Goal: Transaction & Acquisition: Purchase product/service

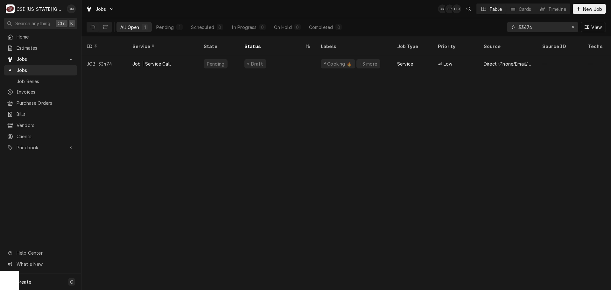
drag, startPoint x: 537, startPoint y: 26, endPoint x: 500, endPoint y: 28, distance: 36.7
click at [500, 28] on div "All Open 1 Pending 1 Scheduled 0 In Progress 0 On Hold 0 Completed 0 33474 View" at bounding box center [346, 27] width 519 height 18
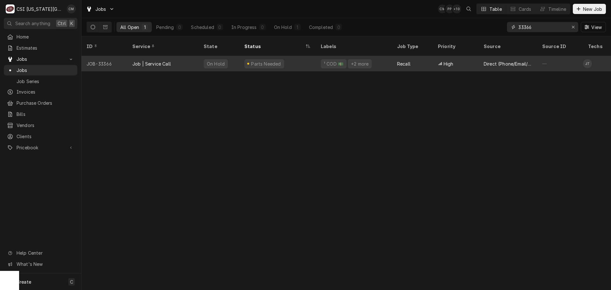
type input "33366"
click at [307, 56] on div "Parts Needed" at bounding box center [277, 63] width 76 height 15
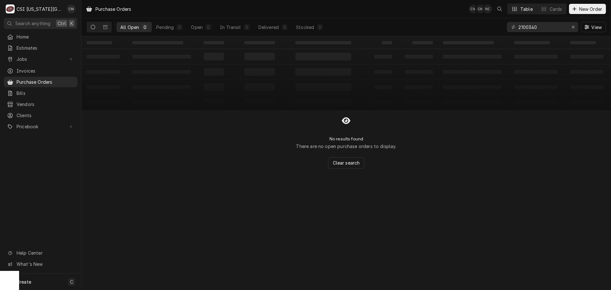
drag, startPoint x: 548, startPoint y: 27, endPoint x: 487, endPoint y: 23, distance: 61.6
click at [488, 23] on div "All Open 0 Pending 0 Open 0 In Transit 0 Delivered 0 Stocked 0 2100340 View" at bounding box center [346, 27] width 519 height 18
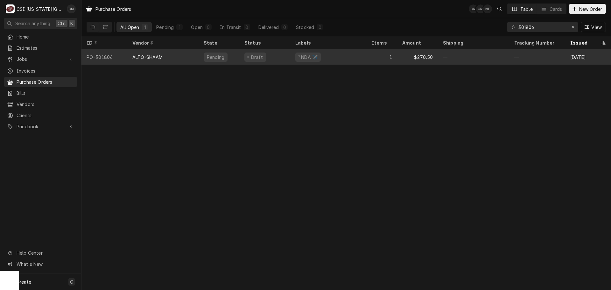
type input "301806"
click at [364, 55] on div "¹ NDA ✈️" at bounding box center [328, 56] width 76 height 15
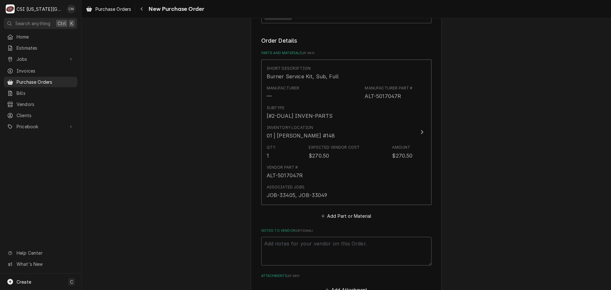
scroll to position [223, 0]
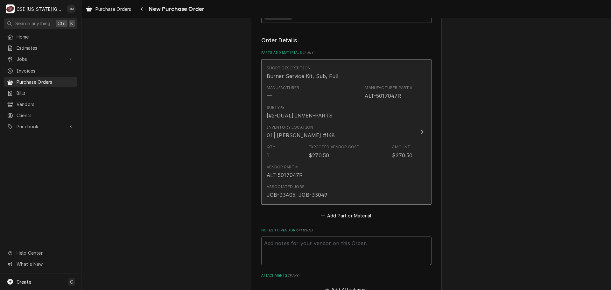
click at [356, 178] on div "Vendor Part # ALT-5017047R" at bounding box center [340, 172] width 146 height 20
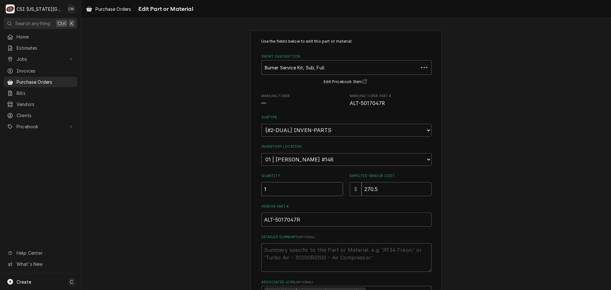
drag, startPoint x: 281, startPoint y: 191, endPoint x: 229, endPoint y: 191, distance: 51.9
click at [229, 191] on div "Use the fields below to edit this part or material: Short Description Burner Se…" at bounding box center [346, 204] width 530 height 359
type textarea "x"
type input "2"
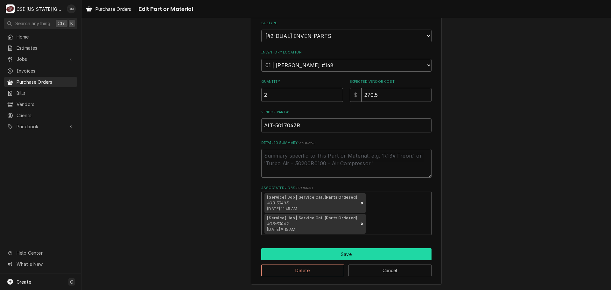
click at [372, 253] on button "Save" at bounding box center [346, 254] width 170 height 12
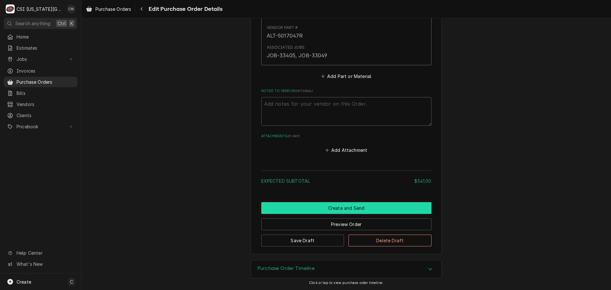
click at [378, 210] on button "Create and Send" at bounding box center [346, 208] width 170 height 12
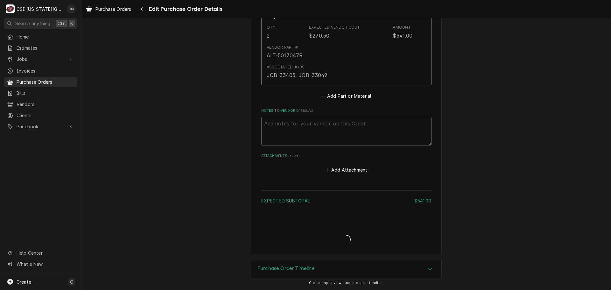
type textarea "x"
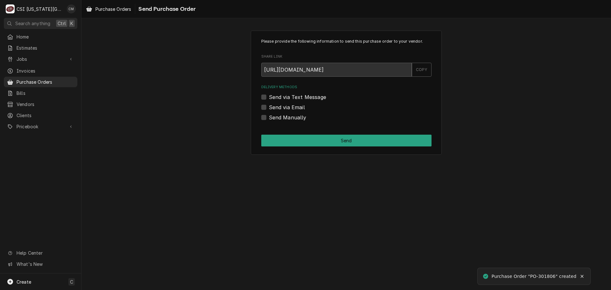
click at [269, 107] on label "Send via Email" at bounding box center [287, 107] width 36 height 8
click at [269, 107] on input "Send via Email" at bounding box center [354, 110] width 170 height 14
checkbox input "true"
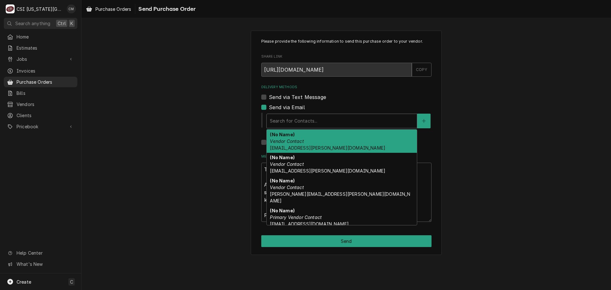
click at [294, 120] on div "Delivery Methods" at bounding box center [342, 120] width 144 height 11
type textarea "x"
type input "c"
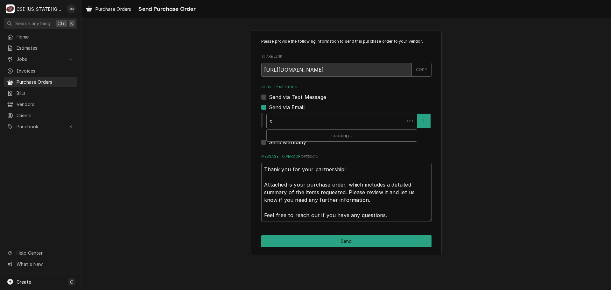
type textarea "x"
type input "ch"
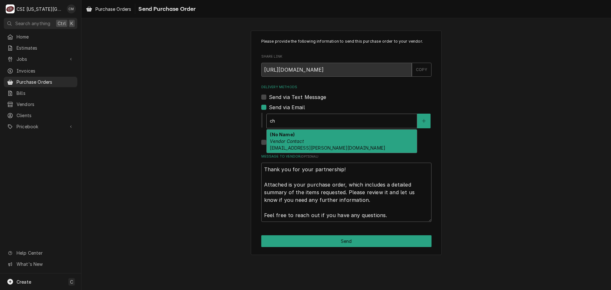
click at [315, 142] on div "(No Name) Vendor Contact chancellor.Morris@csi1.com" at bounding box center [342, 141] width 150 height 23
type textarea "x"
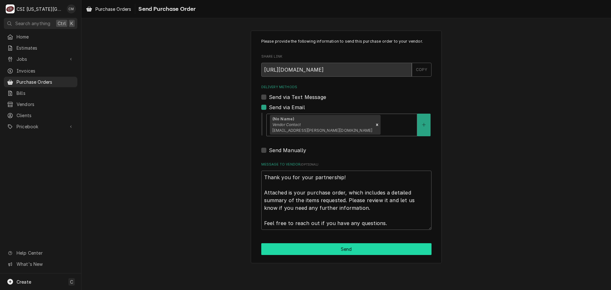
click at [386, 250] on button "Send" at bounding box center [346, 249] width 170 height 12
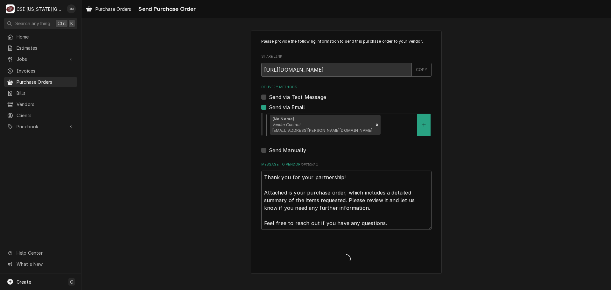
type textarea "x"
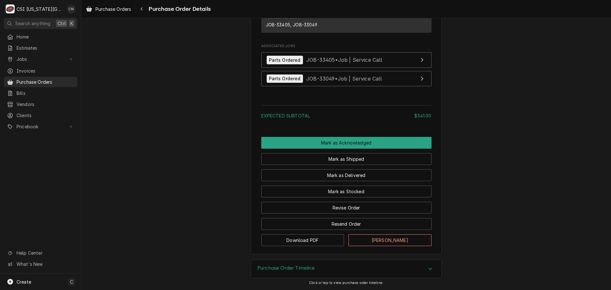
scroll to position [506, 0]
click at [56, 80] on span "Purchase Orders" at bounding box center [46, 82] width 58 height 7
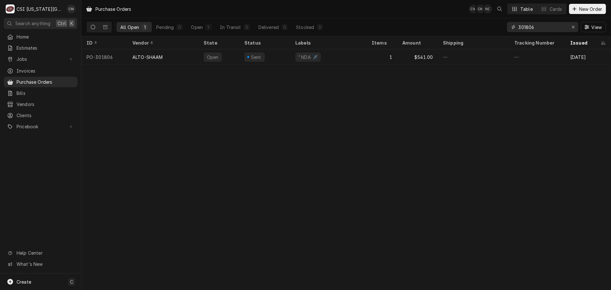
drag, startPoint x: 540, startPoint y: 27, endPoint x: 493, endPoint y: 26, distance: 47.4
click at [494, 27] on div "All Open 1 Pending 0 Open 1 In Transit 0 Delivered 0 Stocked 0 301806 View" at bounding box center [346, 27] width 519 height 18
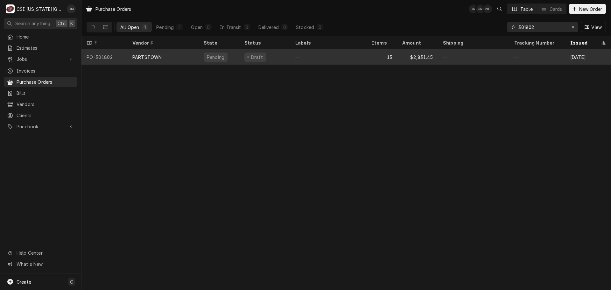
type input "301802"
click at [283, 54] on div "Draft" at bounding box center [264, 56] width 51 height 15
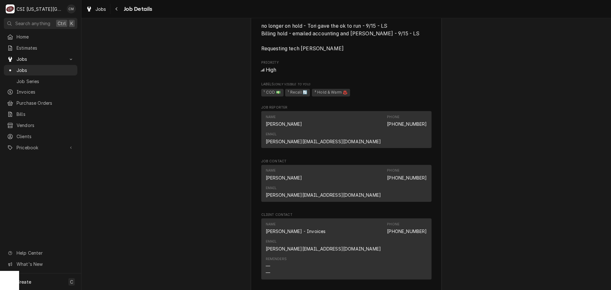
scroll to position [700, 0]
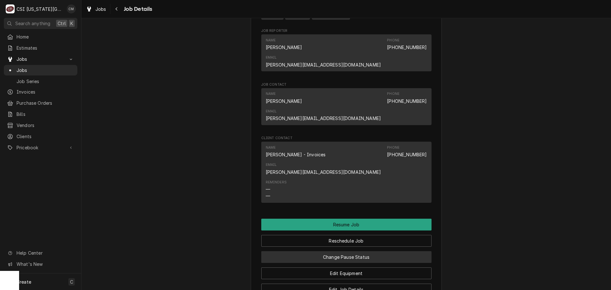
click at [368, 251] on button "Change Pause Status" at bounding box center [346, 257] width 170 height 12
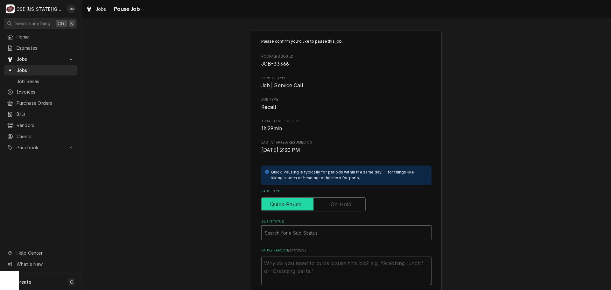
click at [351, 205] on input "Pause Type" at bounding box center [313, 204] width 99 height 14
checkbox input "true"
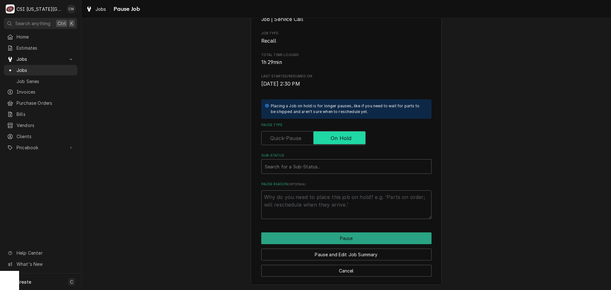
scroll to position [67, 0]
click at [410, 169] on div "Sub-Status" at bounding box center [346, 165] width 163 height 11
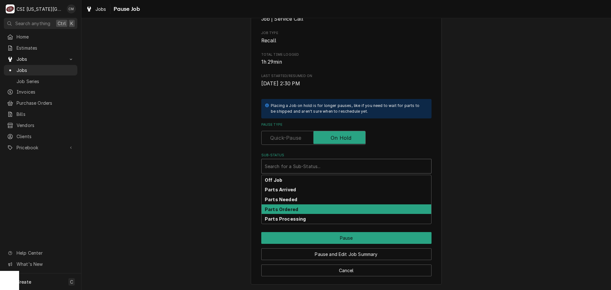
click at [367, 209] on div "Parts Ordered" at bounding box center [347, 209] width 170 height 10
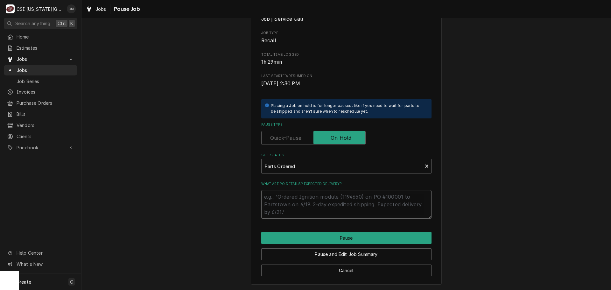
click at [348, 200] on textarea "What are PO details? Expected delivery?" at bounding box center [346, 204] width 170 height 29
type textarea "x"
type textarea "p"
type textarea "x"
type textarea "pa"
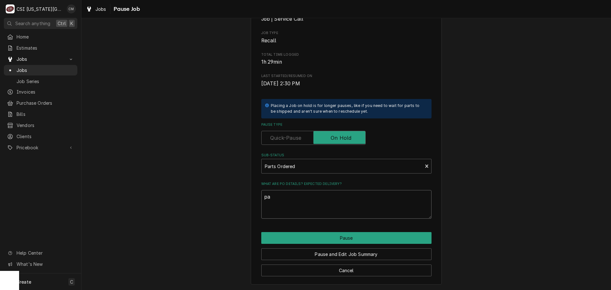
type textarea "x"
type textarea "par"
type textarea "x"
type textarea "part"
type textarea "x"
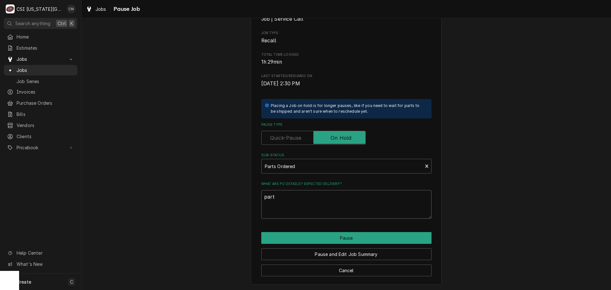
type textarea "parts"
type textarea "x"
type textarea "parts"
type textarea "x"
type textarea "parts o"
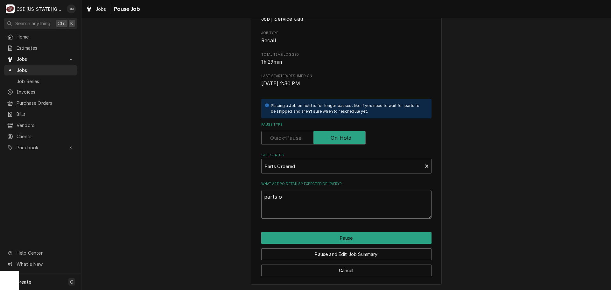
type textarea "x"
type textarea "parts or"
type textarea "x"
type textarea "parts ord"
type textarea "x"
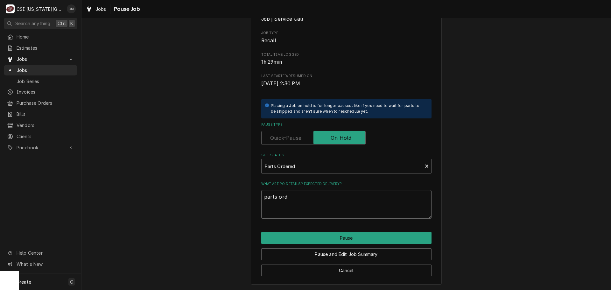
type textarea "parts orde"
type textarea "x"
type textarea "parts order"
type textarea "x"
type textarea "parts ordere"
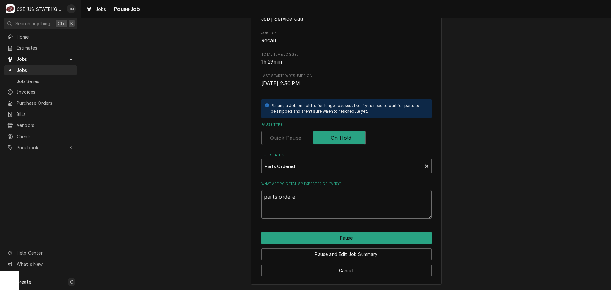
type textarea "x"
type textarea "parts ordered"
type textarea "x"
type textarea "parts ordered"
type textarea "x"
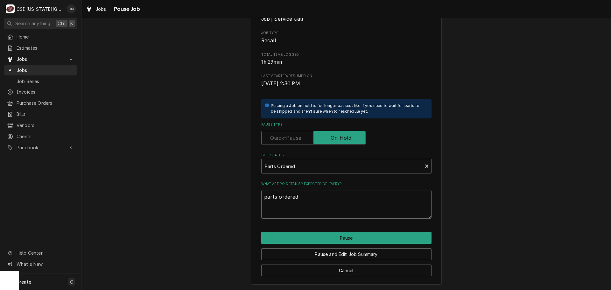
type textarea "parts ordered"
type textarea "x"
type textarea "parts ordere"
type textarea "x"
type textarea "parts order"
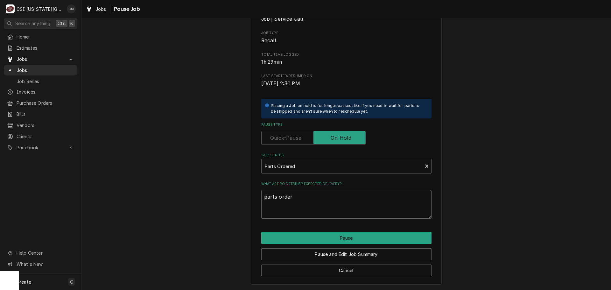
type textarea "x"
type textarea "parts orde"
type textarea "x"
type textarea "parts ord"
type textarea "x"
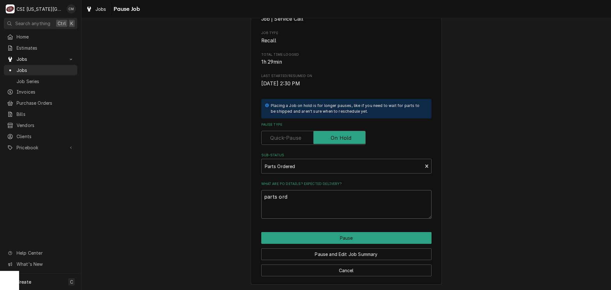
type textarea "parts or"
type textarea "x"
type textarea "parts o"
type textarea "x"
type textarea "parts"
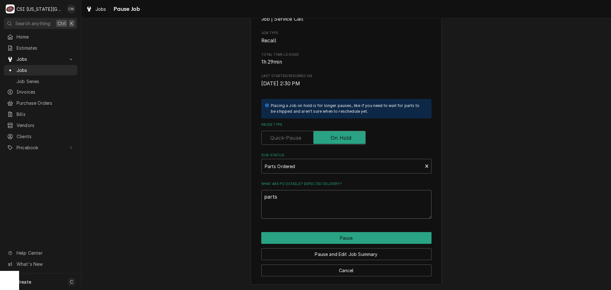
type textarea "x"
type textarea "parts"
type textarea "x"
type textarea "part"
type textarea "x"
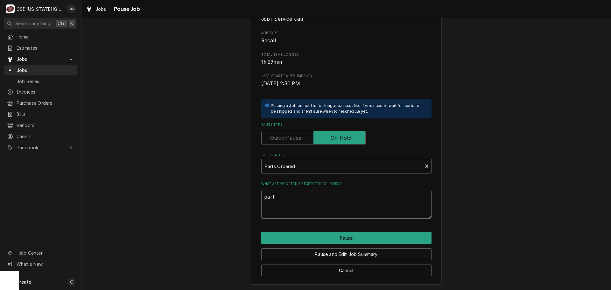
type textarea "par"
type textarea "x"
type textarea "pa"
type textarea "x"
type textarea "p"
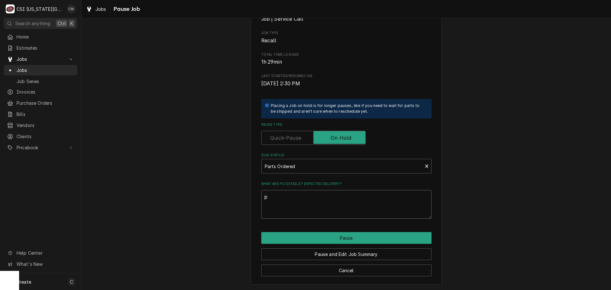
type textarea "x"
click at [306, 200] on textarea "What are PO details? Expected delivery?" at bounding box center [346, 204] width 170 height 29
type textarea "x"
type textarea "p"
type textarea "x"
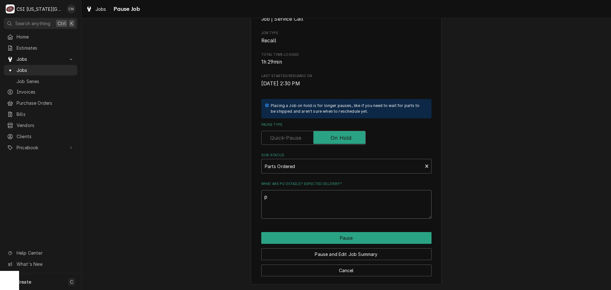
type textarea "pa"
type textarea "x"
type textarea "par"
type textarea "x"
type textarea "part"
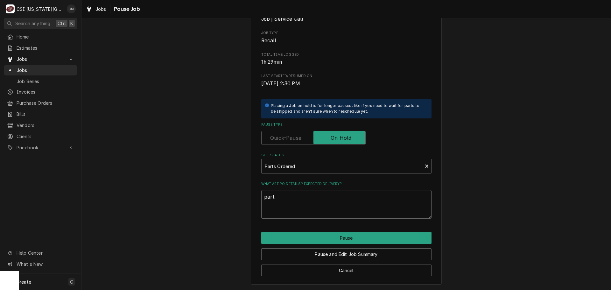
type textarea "x"
type textarea "parts"
type textarea "x"
type textarea "parts"
type textarea "x"
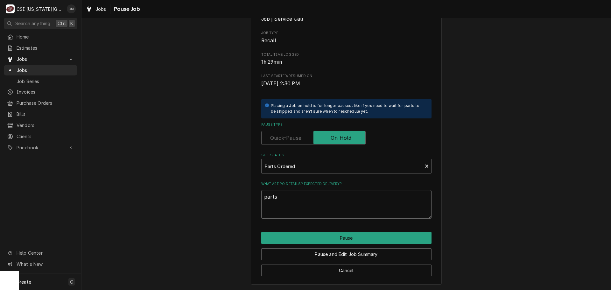
type textarea "parts o"
type textarea "x"
type textarea "parts or"
type textarea "x"
type textarea "parts ord"
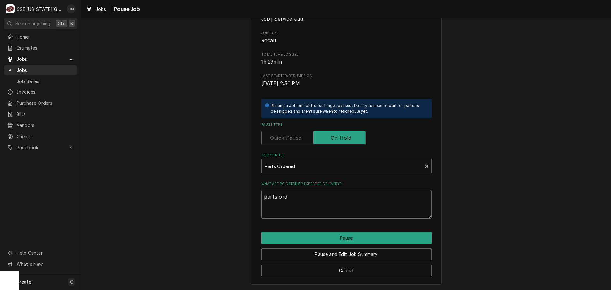
type textarea "x"
type textarea "parts orde"
type textarea "x"
type textarea "parts order"
type textarea "x"
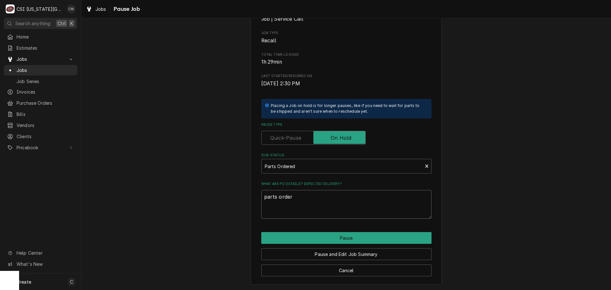
type textarea "parts ordere"
type textarea "x"
type textarea "parts ordered"
type textarea "x"
type textarea "parts ordered"
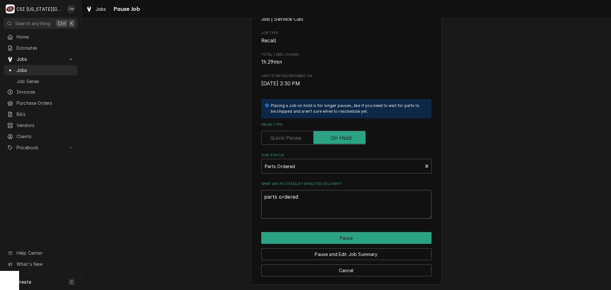
type textarea "x"
type textarea "parts ordered"
type textarea "x"
type textarea "parts ordere"
type textarea "x"
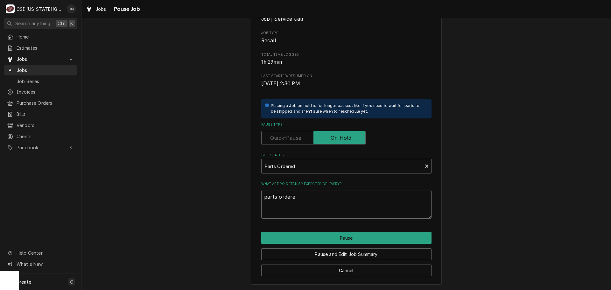
type textarea "parts order"
type textarea "x"
type textarea "parts orde"
type textarea "x"
type textarea "parts ord"
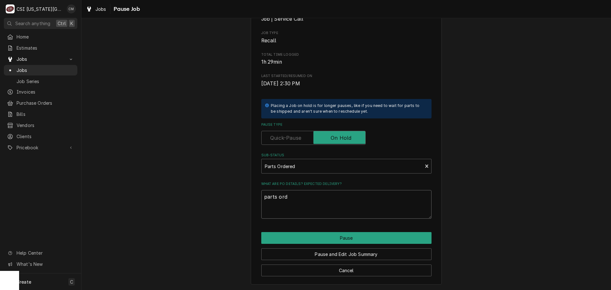
type textarea "x"
type textarea "parts or"
type textarea "x"
type textarea "parts o"
type textarea "x"
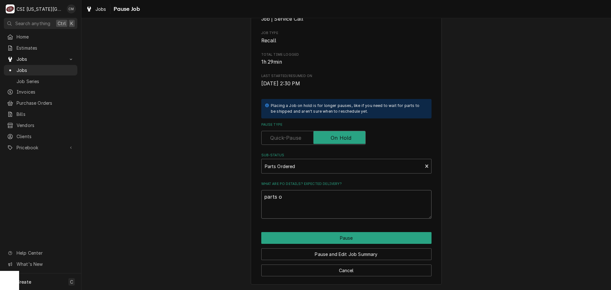
type textarea "parts"
type textarea "x"
type textarea "parts"
type textarea "x"
type textarea "part"
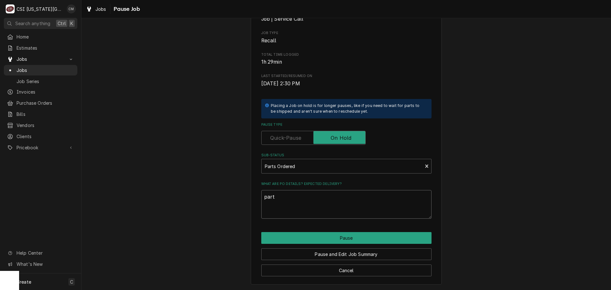
type textarea "x"
type textarea "par"
type textarea "x"
type textarea "pa"
type textarea "x"
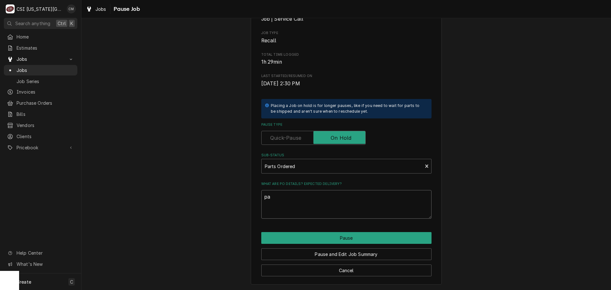
type textarea "p"
type textarea "x"
type textarea "p"
type textarea "x"
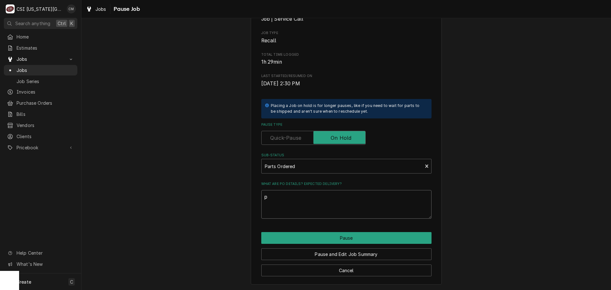
type textarea "pa"
type textarea "x"
type textarea "par"
type textarea "x"
type textarea "part"
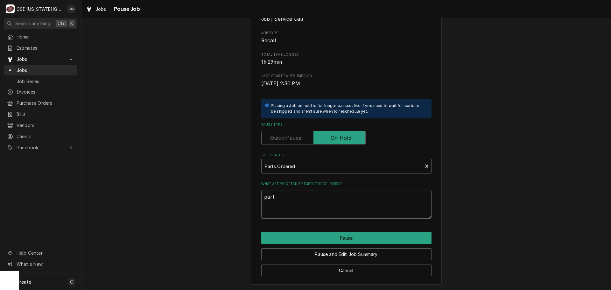
type textarea "x"
type textarea "parts"
type textarea "x"
type textarea "parts"
type textarea "x"
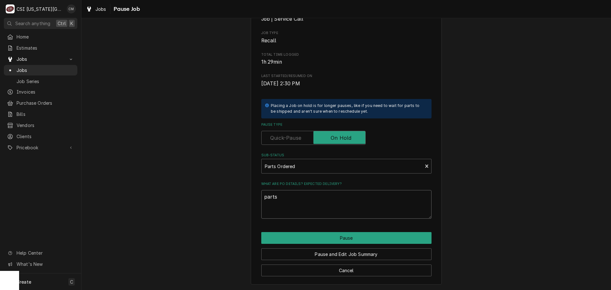
type textarea "parts i"
type textarea "x"
type textarea "parts"
type textarea "x"
type textarea "parts o"
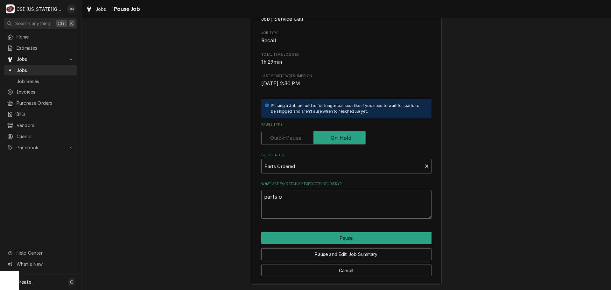
type textarea "x"
type textarea "parts or"
type textarea "x"
type textarea "parts ord"
type textarea "x"
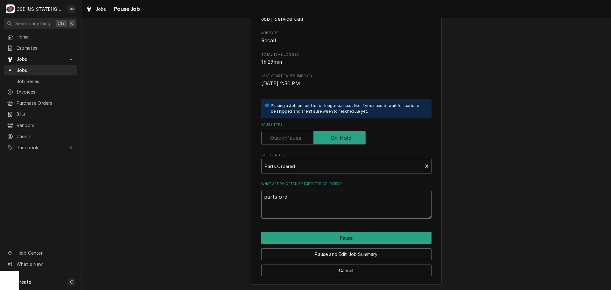
type textarea "parts orde"
type textarea "x"
type textarea "parts order"
type textarea "x"
type textarea "parts ordere"
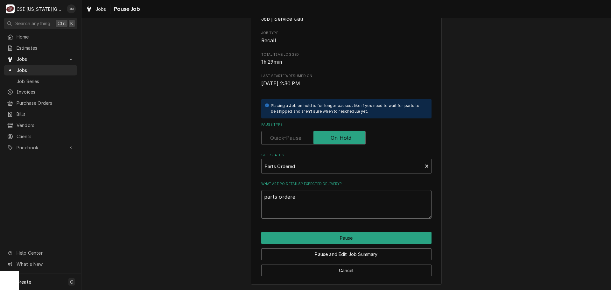
type textarea "x"
type textarea "parts ordered"
type textarea "x"
type textarea "parts ordered"
type textarea "x"
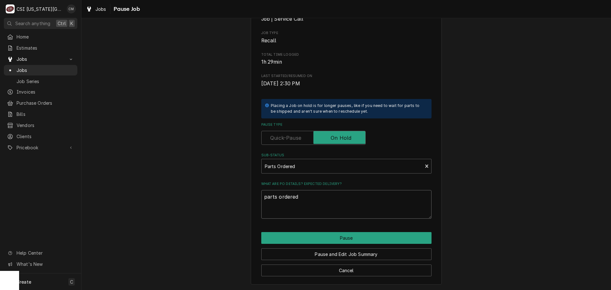
type textarea "parts ordered o"
type textarea "x"
type textarea "parts ordered on"
type textarea "x"
type textarea "parts ordered on"
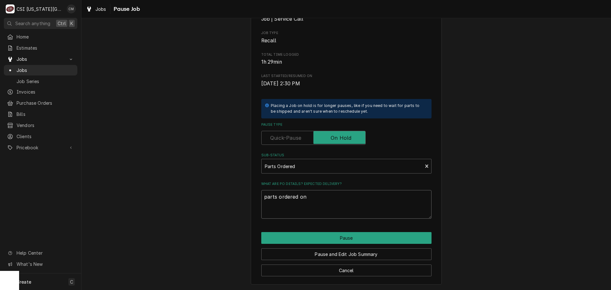
type textarea "x"
type textarea "parts ordered on p"
type textarea "x"
type textarea "parts ordered on po"
type textarea "x"
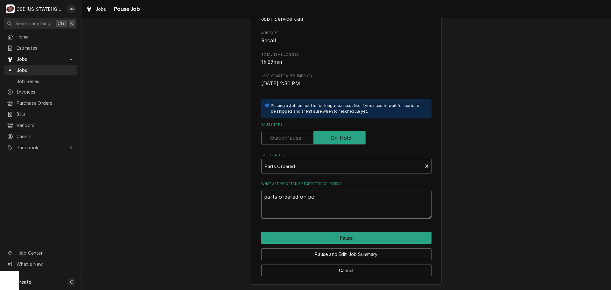
type textarea "parts ordered on po"
type textarea "x"
type textarea "parts ordered on po 3"
type textarea "x"
type textarea "parts ordered on po 30"
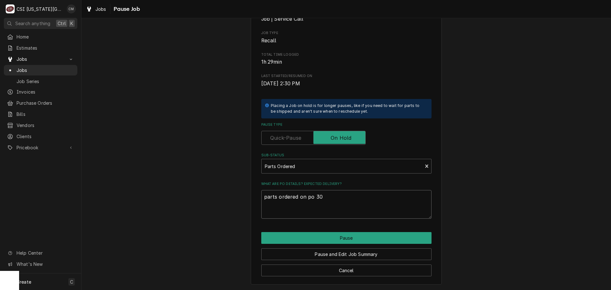
type textarea "x"
type textarea "parts ordered on po 301"
type textarea "x"
type textarea "parts ordered on po 3018"
type textarea "x"
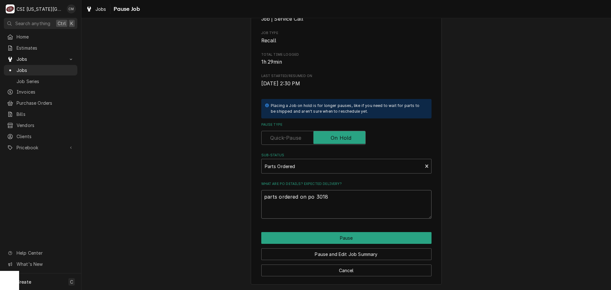
type textarea "parts ordered on po 30180"
type textarea "x"
type textarea "parts ordered on po 301803"
click at [338, 196] on textarea "parts ordered on po 301803" at bounding box center [346, 204] width 170 height 29
type textarea "x"
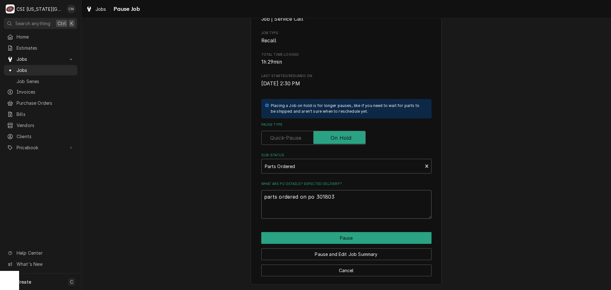
type textarea "parts ordered on po 30180"
type textarea "x"
type textarea "parts ordered on po 301802"
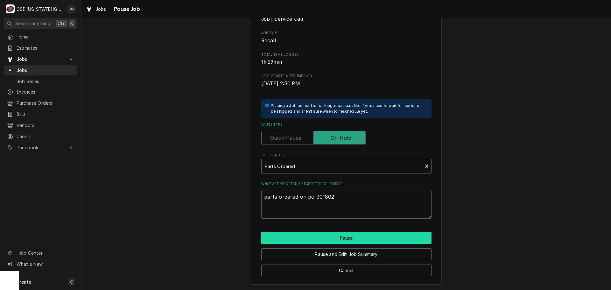
click at [370, 238] on button "Pause" at bounding box center [346, 238] width 170 height 12
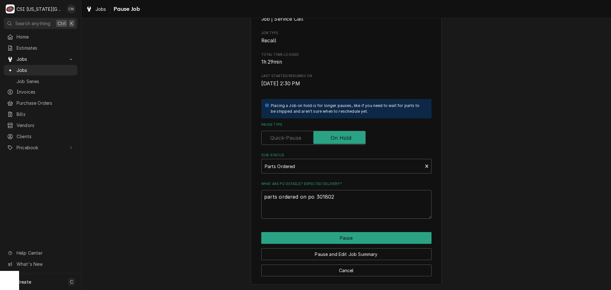
type textarea "x"
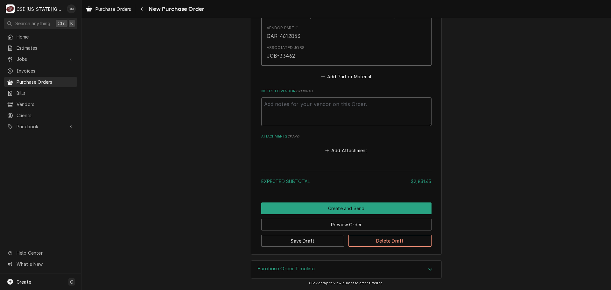
scroll to position [2167, 0]
click at [345, 78] on button "Add Part or Material" at bounding box center [346, 76] width 53 height 9
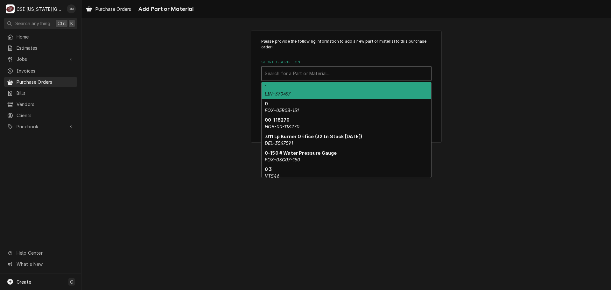
click at [321, 74] on div "Short Description" at bounding box center [346, 73] width 163 height 11
paste input "RPC5-RTANGLE-20"
type input "RPC5-RTANGLE-20"
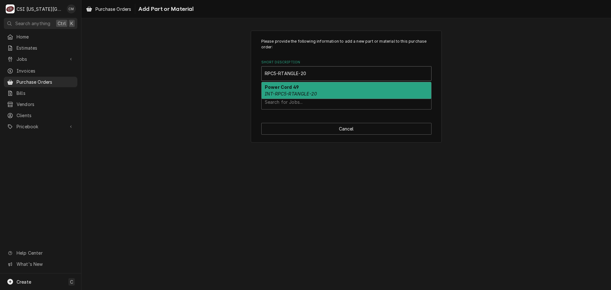
click at [329, 91] on div "Power Cord 49 INT-RPC5-RTANGLE-20" at bounding box center [347, 90] width 170 height 17
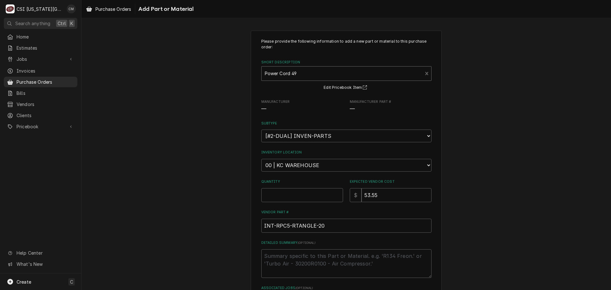
type textarea "x"
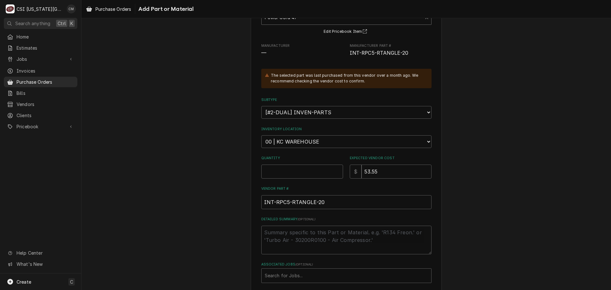
scroll to position [88, 0]
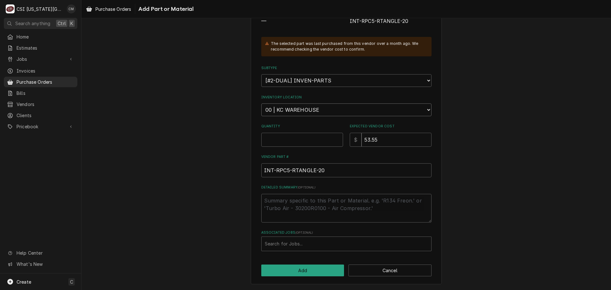
click at [305, 109] on select "Choose a location... 00 | KC WAREHOUSE 00 | MAIN WAREHOUSE 01 | BRIAN BREAZIER …" at bounding box center [346, 109] width 170 height 13
select select "2781"
click at [261, 103] on select "Choose a location... 00 | KC WAREHOUSE 00 | MAIN WAREHOUSE 01 | BRIAN BREAZIER …" at bounding box center [346, 109] width 170 height 13
click at [306, 137] on input "Quantity" at bounding box center [302, 140] width 82 height 14
type textarea "x"
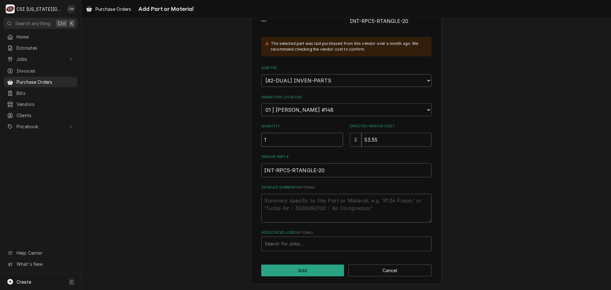
type input "1"
click at [385, 140] on input "53.55" at bounding box center [397, 140] width 70 height 14
type textarea "x"
type input "53.5"
type textarea "x"
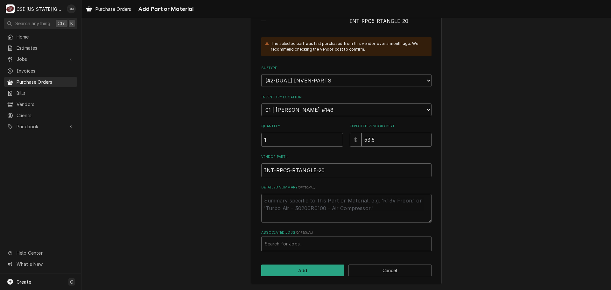
type input "53"
type textarea "x"
type input "5"
type textarea "x"
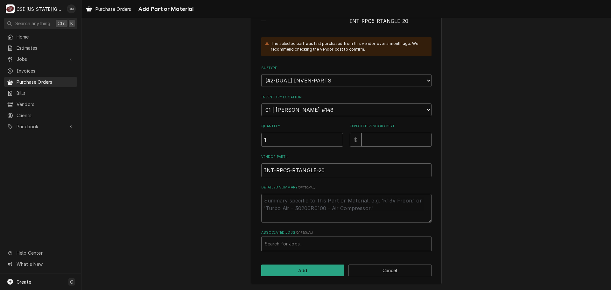
type input "5"
type textarea "x"
type input "57"
type textarea "x"
type input "57.6"
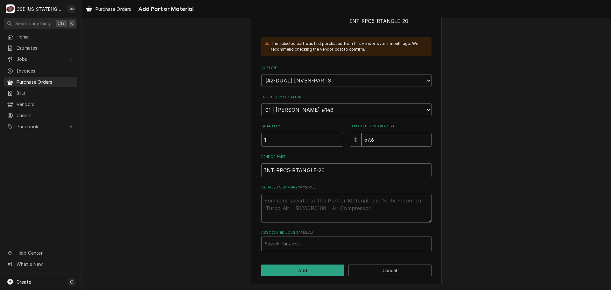
type textarea "x"
type input "57.65"
click at [330, 170] on input "INT-RPC5-RTANGLE-20" at bounding box center [346, 170] width 170 height 14
click at [331, 171] on input "INT-RPC5-RTANGLE-20" at bounding box center [346, 170] width 170 height 14
click at [314, 243] on div "Associated Jobs" at bounding box center [346, 243] width 163 height 11
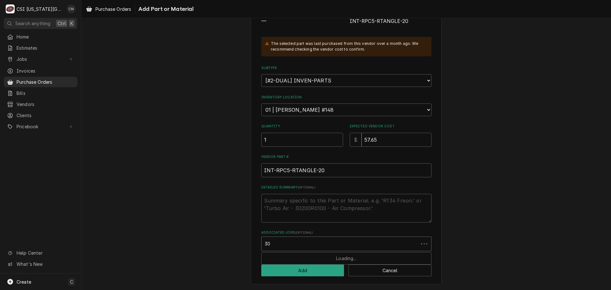
type input "3"
type textarea "x"
type input "33366"
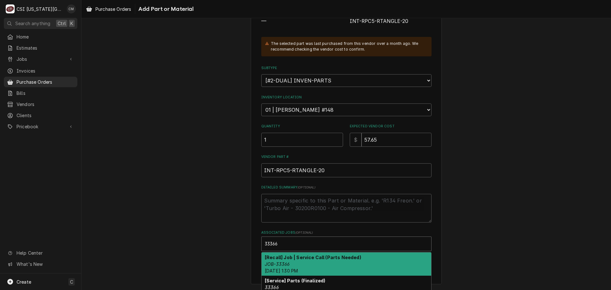
click at [363, 266] on div "[Recall] Job | Service Call (Parts Needed) JOB-33366 Wed, Oct 15th, 2025 - 1:30…" at bounding box center [347, 263] width 170 height 23
type textarea "x"
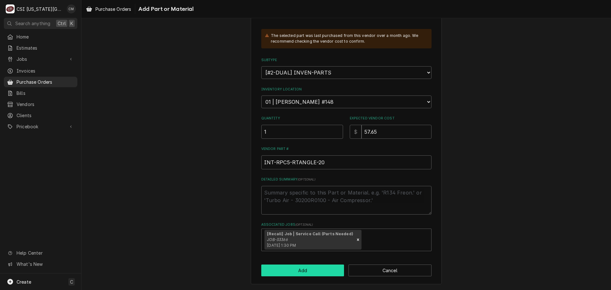
click at [308, 271] on button "Add" at bounding box center [302, 270] width 83 height 12
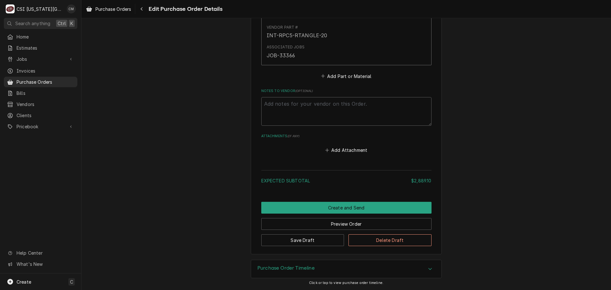
scroll to position [2314, 0]
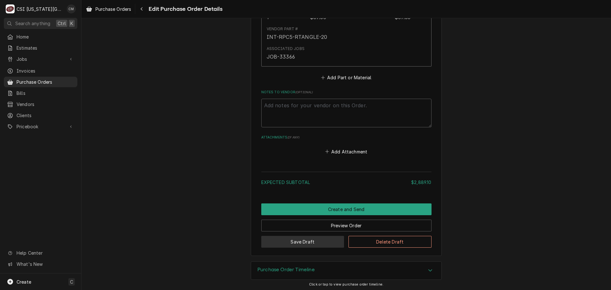
click at [318, 239] on button "Save Draft" at bounding box center [302, 242] width 83 height 12
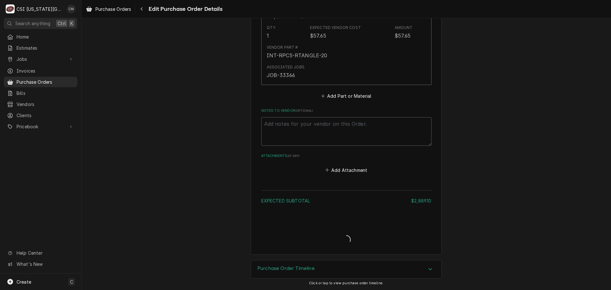
type textarea "x"
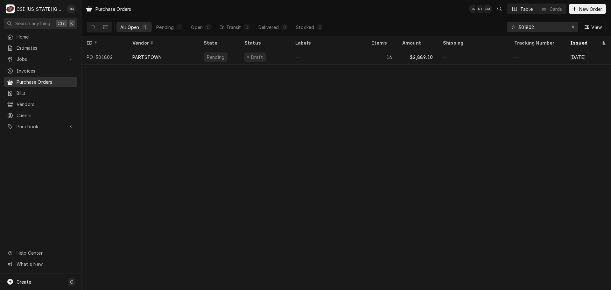
click at [37, 80] on span "Purchase Orders" at bounding box center [46, 82] width 58 height 7
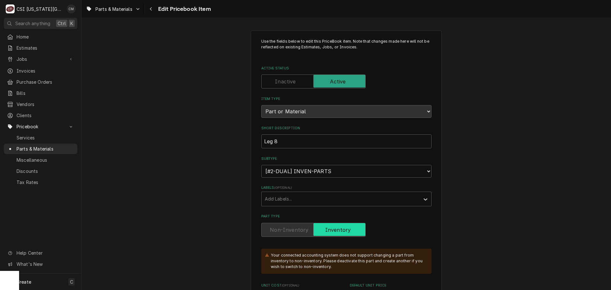
scroll to position [4774, 0]
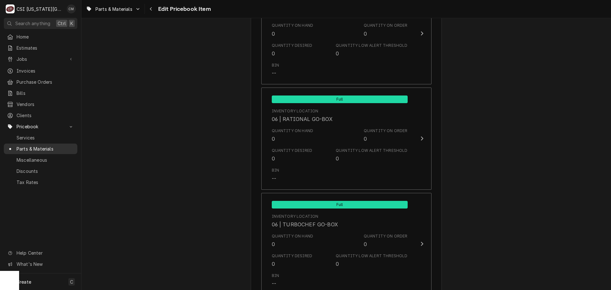
click at [49, 145] on span "Parts & Materials" at bounding box center [46, 148] width 58 height 7
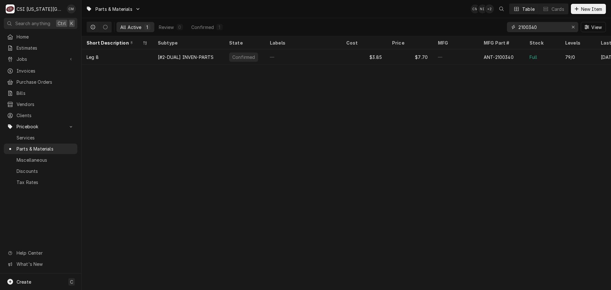
drag, startPoint x: 548, startPoint y: 27, endPoint x: 501, endPoint y: 24, distance: 46.9
click at [501, 24] on div "All Active 1 Review 0 Confirmed 1 2100340 View" at bounding box center [346, 27] width 519 height 18
paste input "RPC5-RTANGLE-2"
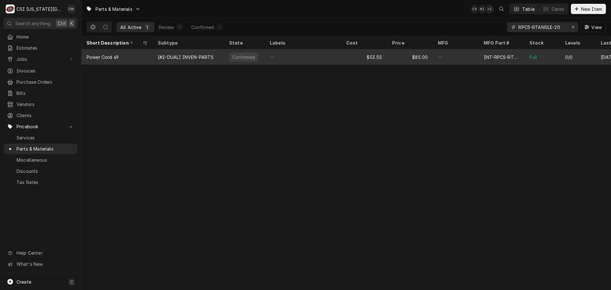
type input "RPC5-RTANGLE-20"
click at [311, 55] on div "—" at bounding box center [303, 56] width 76 height 15
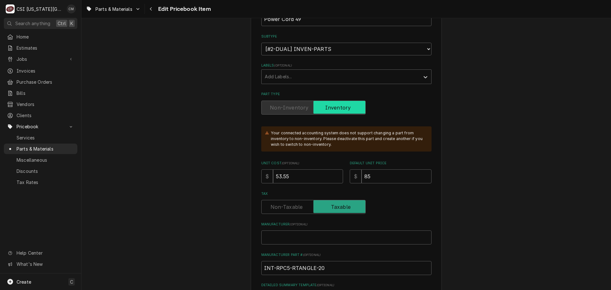
scroll to position [127, 0]
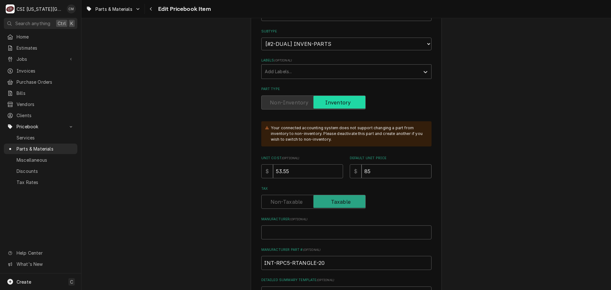
drag, startPoint x: 376, startPoint y: 171, endPoint x: 354, endPoint y: 170, distance: 22.0
click at [354, 170] on div "$ 85" at bounding box center [391, 171] width 82 height 14
type textarea "x"
type input "9"
type textarea "x"
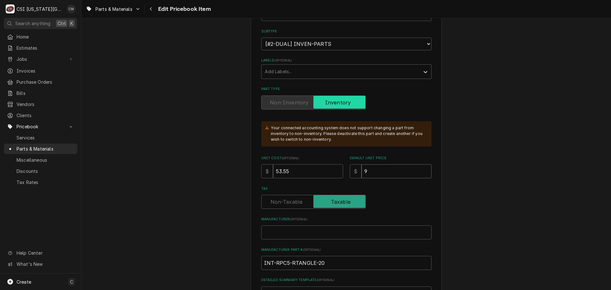
type input "91"
type textarea "x"
type input "91.5"
type textarea "x"
type input "91.50"
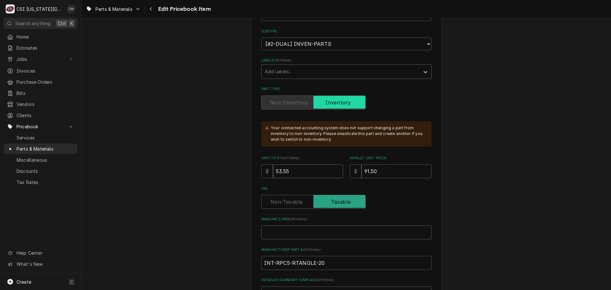
drag, startPoint x: 314, startPoint y: 171, endPoint x: 264, endPoint y: 171, distance: 49.3
click at [264, 171] on div "$ 53.55" at bounding box center [302, 171] width 82 height 14
type textarea "x"
type input "5"
type textarea "x"
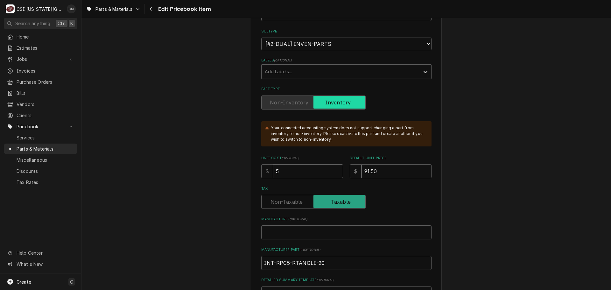
type input "57"
type textarea "x"
type input "57.6"
type textarea "x"
type input "57.65"
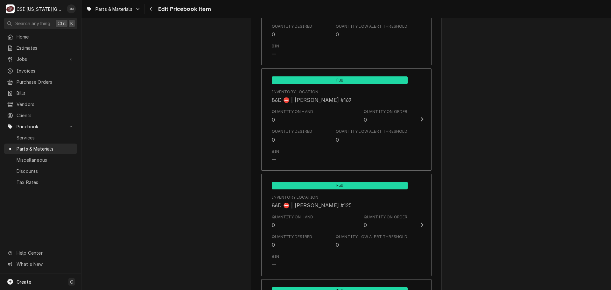
scroll to position [6327, 0]
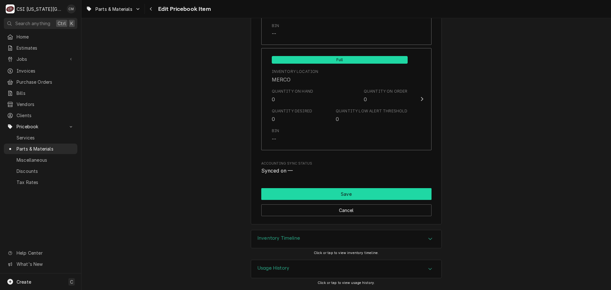
click at [353, 190] on button "Save" at bounding box center [346, 194] width 170 height 12
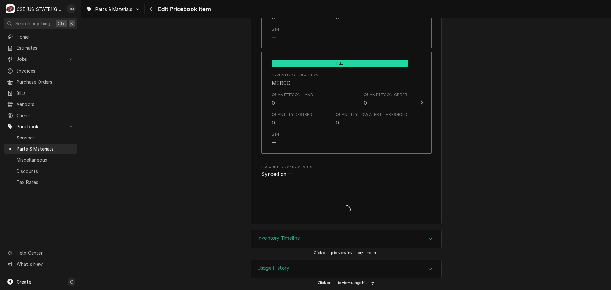
scroll to position [6324, 0]
type textarea "x"
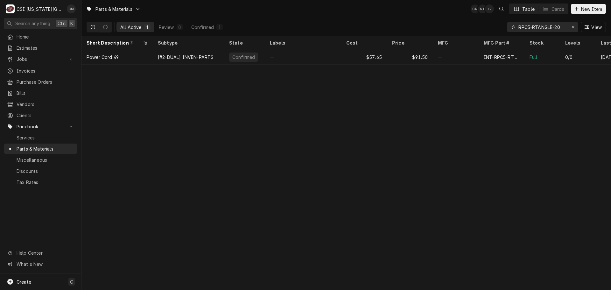
drag, startPoint x: 562, startPoint y: 26, endPoint x: 482, endPoint y: 27, distance: 79.9
click at [482, 27] on div "All Active 1 Review 0 Confirmed 1 RPC5-RTANGLE-20 View" at bounding box center [346, 27] width 519 height 18
paste input "KOL-500002826"
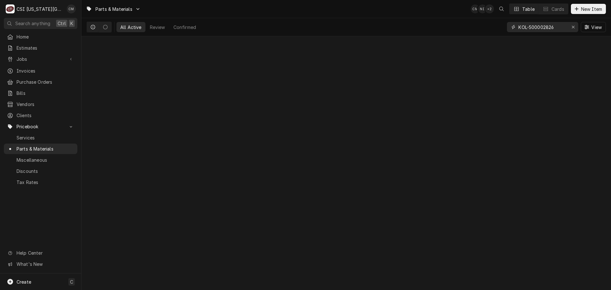
type input "KOL-500002826"
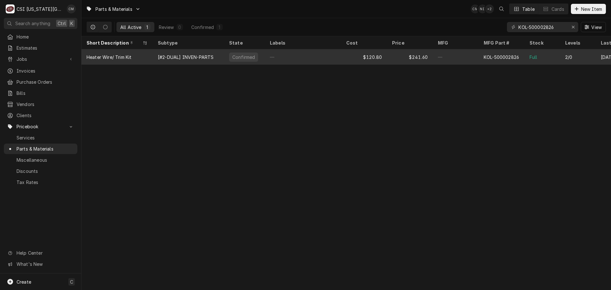
click at [301, 60] on div "—" at bounding box center [303, 56] width 76 height 15
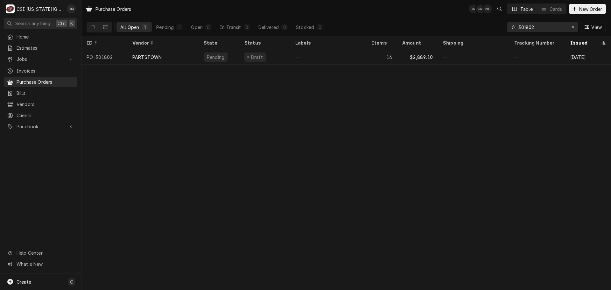
drag, startPoint x: 541, startPoint y: 28, endPoint x: 492, endPoint y: 26, distance: 49.0
click at [492, 26] on div "All Open 1 Pending 1 Open 0 In Transit 0 Delivered 0 Stocked 0 301802 View" at bounding box center [346, 27] width 519 height 18
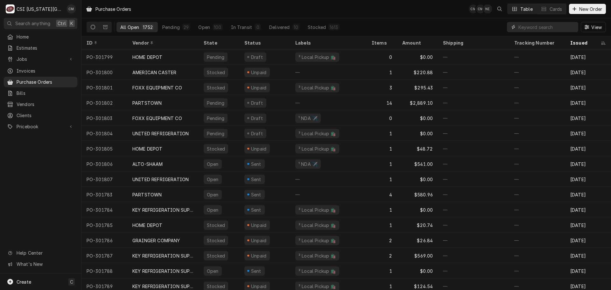
click at [532, 26] on input "Dynamic Content Wrapper" at bounding box center [546, 27] width 57 height 10
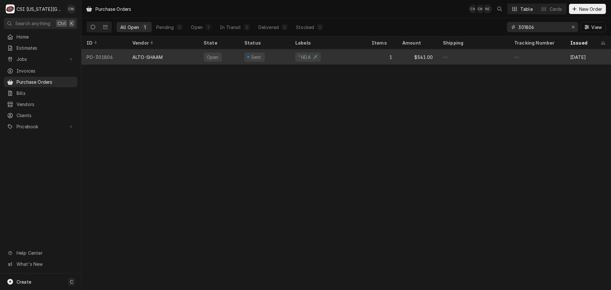
type input "301806"
click at [384, 58] on div "1" at bounding box center [382, 56] width 31 height 15
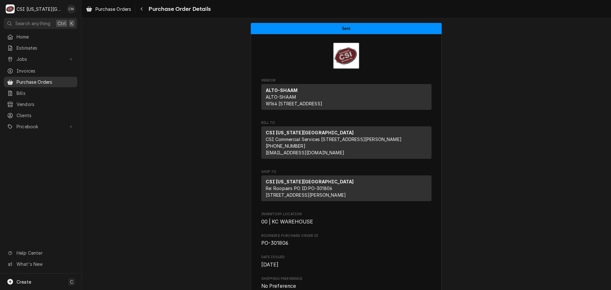
click at [59, 80] on span "Purchase Orders" at bounding box center [46, 82] width 58 height 7
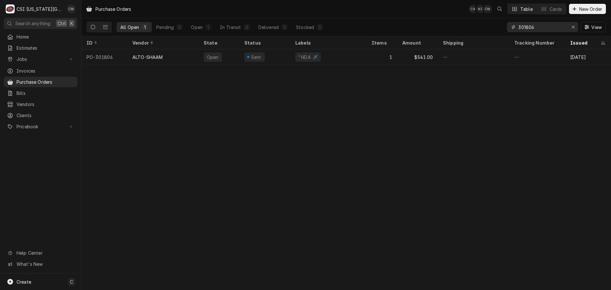
drag, startPoint x: 541, startPoint y: 25, endPoint x: 509, endPoint y: 26, distance: 31.8
click at [509, 26] on div "301806" at bounding box center [542, 27] width 71 height 10
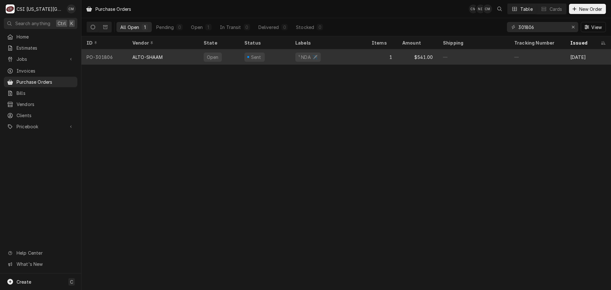
click at [374, 59] on div "1" at bounding box center [382, 56] width 31 height 15
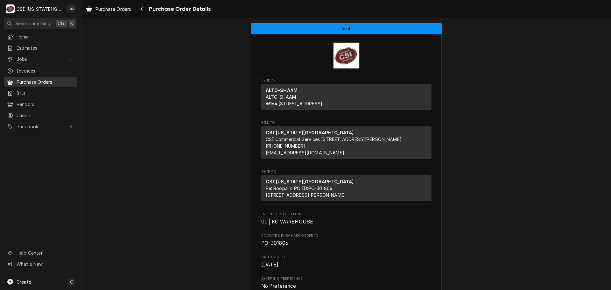
click at [40, 79] on span "Purchase Orders" at bounding box center [46, 82] width 58 height 7
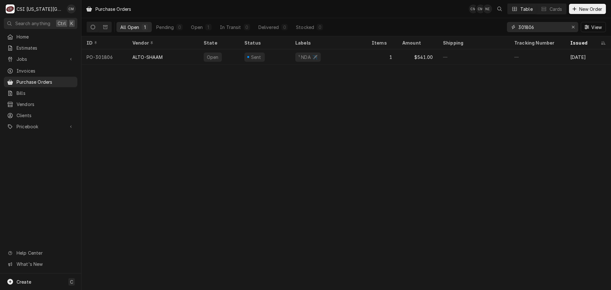
drag, startPoint x: 541, startPoint y: 25, endPoint x: 502, endPoint y: 26, distance: 39.2
click at [502, 26] on div "All Open 1 Pending 0 Open 1 In Transit 0 Delivered 0 Stocked 0 301806 View" at bounding box center [346, 27] width 519 height 18
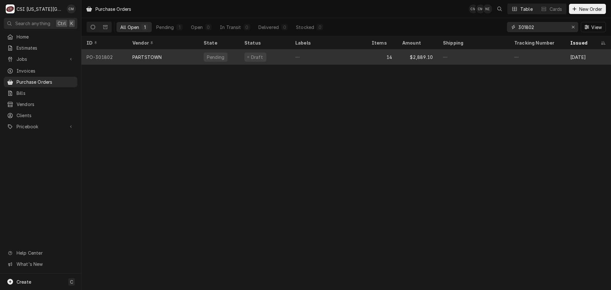
type input "301802"
click at [344, 53] on div "—" at bounding box center [328, 56] width 76 height 15
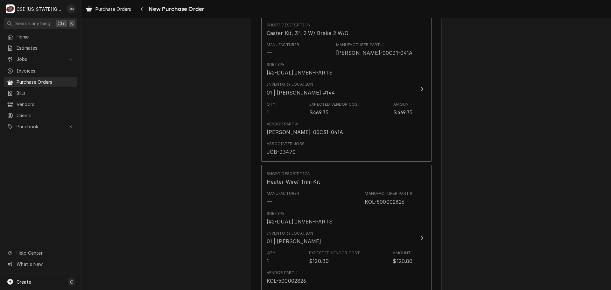
scroll to position [851, 0]
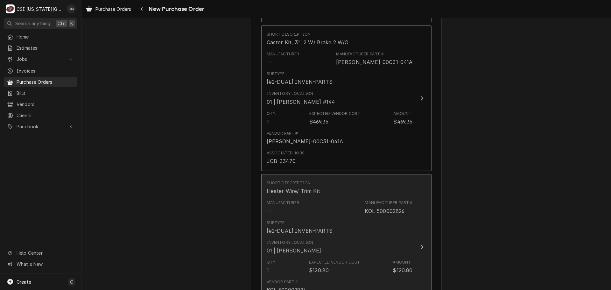
click at [361, 233] on div "Subtype [#2-DUAL] INVEN-PARTS" at bounding box center [340, 227] width 146 height 20
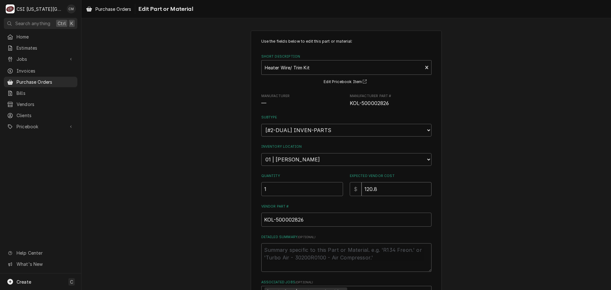
drag, startPoint x: 387, startPoint y: 191, endPoint x: 346, endPoint y: 189, distance: 41.4
click at [346, 189] on div "Quantity 1 Expected Vendor Cost $ 120.8" at bounding box center [346, 184] width 170 height 23
type textarea "x"
type input "1"
type textarea "x"
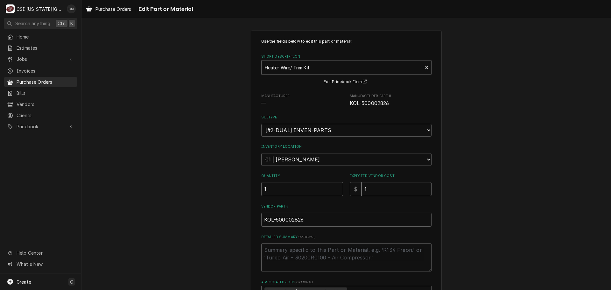
type input "10"
type textarea "x"
type input "108"
type textarea "x"
type input "108.3"
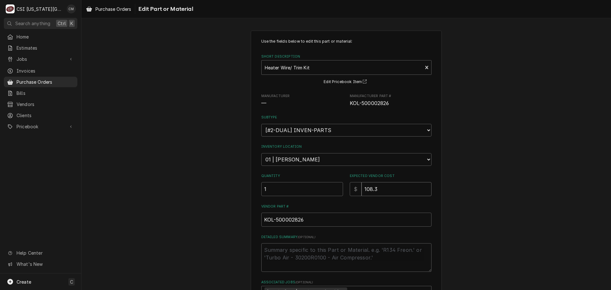
type textarea "x"
type input "108.34"
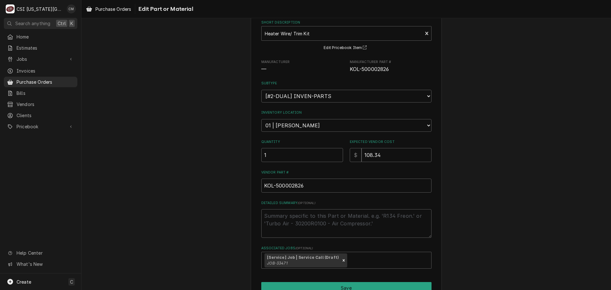
scroll to position [68, 0]
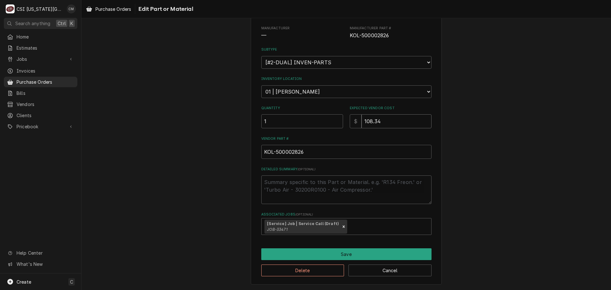
drag, startPoint x: 397, startPoint y: 125, endPoint x: 350, endPoint y: 124, distance: 46.5
click at [350, 124] on div "$ 108.34" at bounding box center [391, 121] width 82 height 14
drag, startPoint x: 318, startPoint y: 152, endPoint x: 241, endPoint y: 151, distance: 76.7
click at [241, 151] on div "Use the fields below to edit this part or material: Short Description Heater Wi…" at bounding box center [346, 123] width 530 height 333
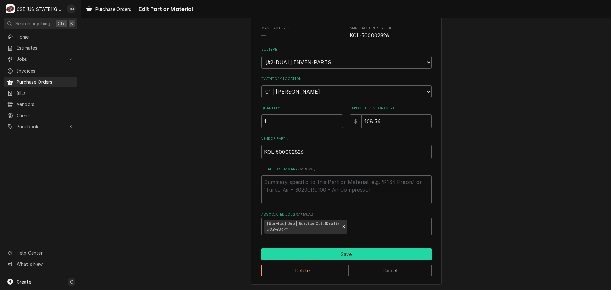
click at [356, 257] on button "Save" at bounding box center [346, 254] width 170 height 12
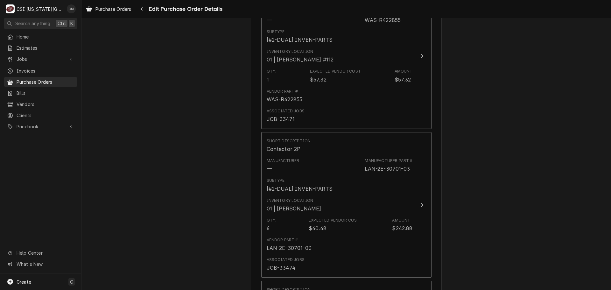
scroll to position [2315, 0]
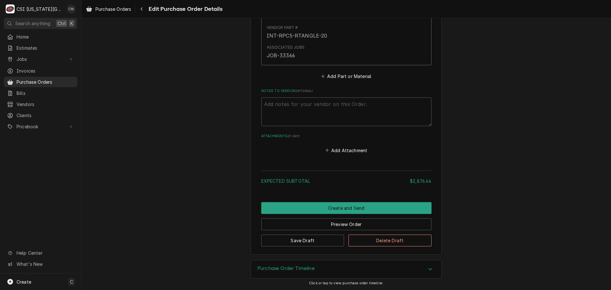
type textarea "x"
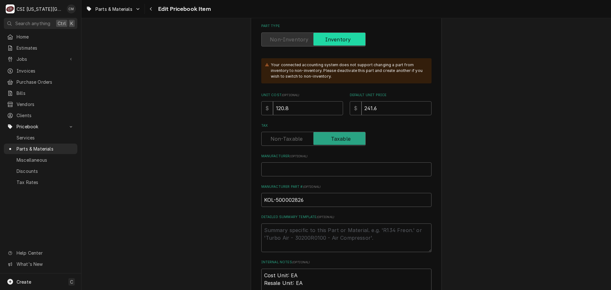
scroll to position [191, 0]
drag, startPoint x: 386, startPoint y: 108, endPoint x: 351, endPoint y: 106, distance: 34.4
click at [351, 106] on div "$ 241.6" at bounding box center [391, 108] width 82 height 14
click at [320, 107] on input "120.8" at bounding box center [308, 108] width 70 height 14
type textarea "x"
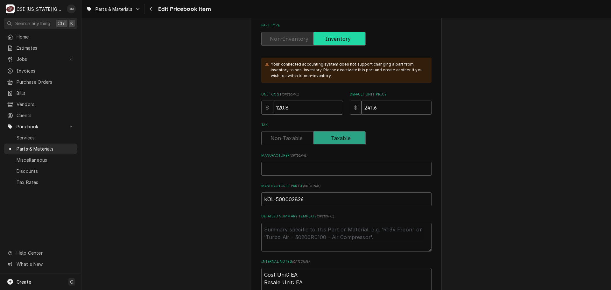
type input "120"
type textarea "x"
type input "12"
type textarea "x"
type input "1"
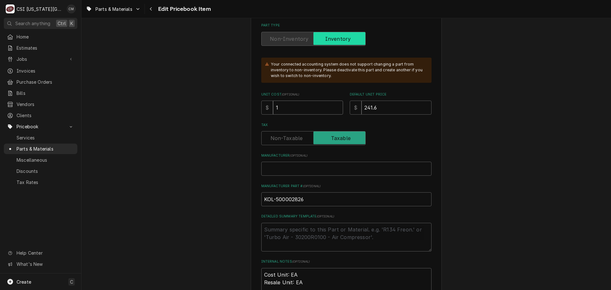
type textarea "x"
type input "0"
type textarea "x"
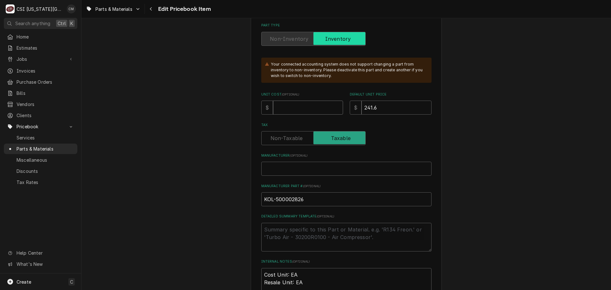
type input "1"
type textarea "x"
type input "10"
type textarea "x"
type input "108"
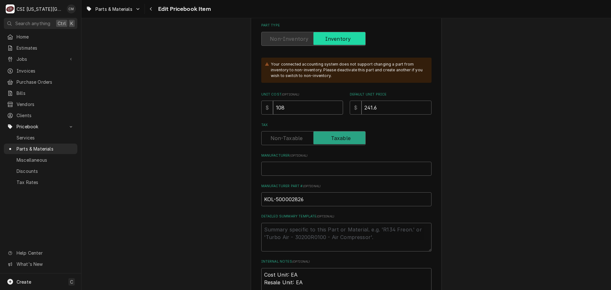
type textarea "x"
type input "108.3"
type textarea "x"
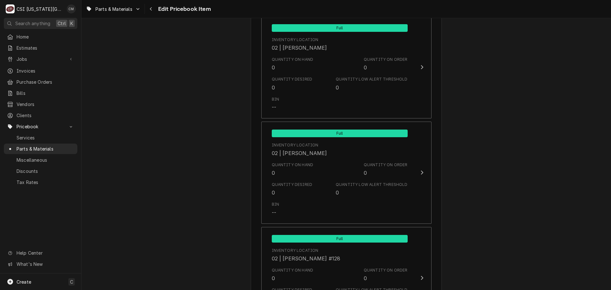
scroll to position [6327, 0]
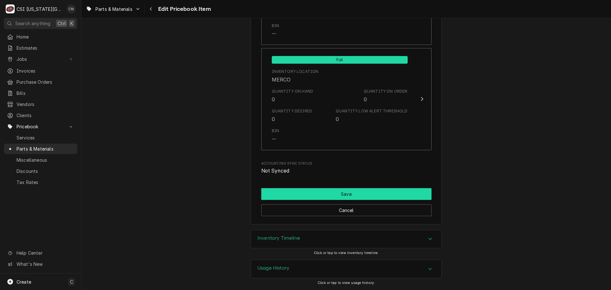
type input "108.34"
click at [391, 194] on button "Save" at bounding box center [346, 194] width 170 height 12
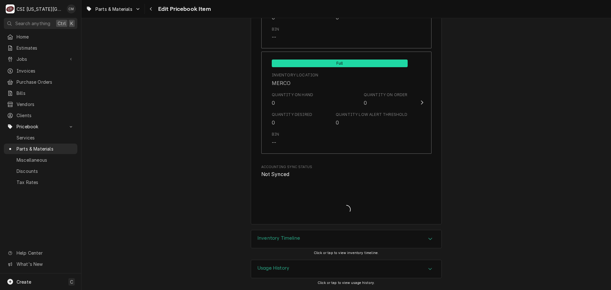
type textarea "x"
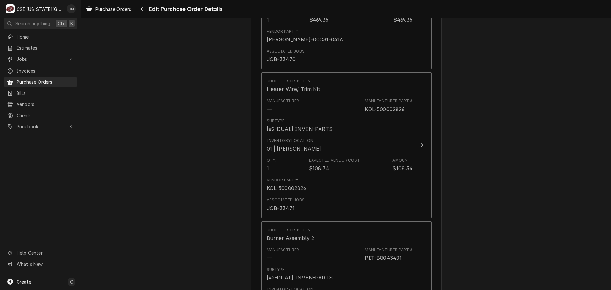
scroll to position [955, 0]
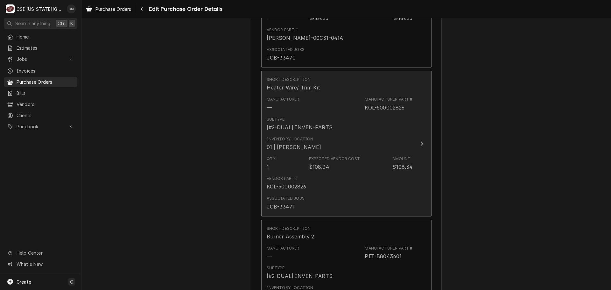
click at [378, 146] on div "Inventory Location 01 | [PERSON_NAME]" at bounding box center [340, 144] width 146 height 20
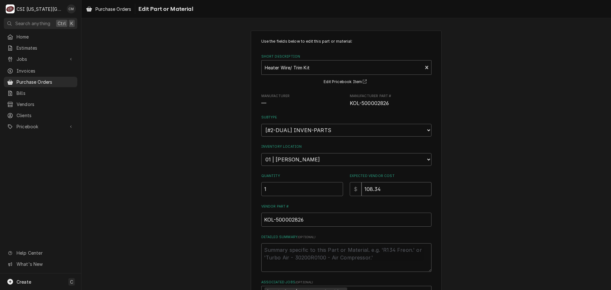
drag, startPoint x: 388, startPoint y: 188, endPoint x: 349, endPoint y: 187, distance: 38.9
click at [350, 187] on div "$ 108.34" at bounding box center [391, 189] width 82 height 14
type textarea "x"
type input "1"
type textarea "x"
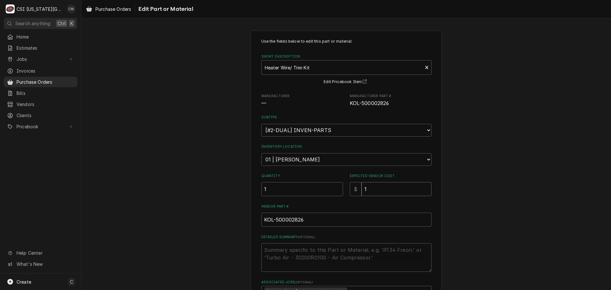
type input "12"
type textarea "x"
type input "120"
type textarea "x"
type input "120.8"
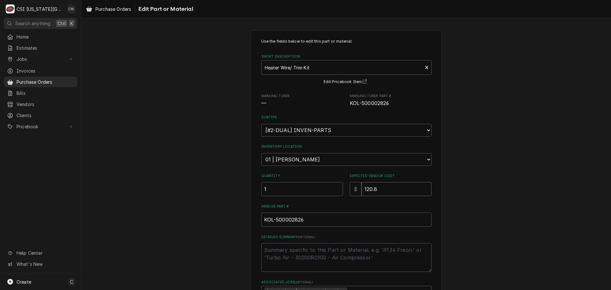
type textarea "x"
type input "120.80"
type textarea "x"
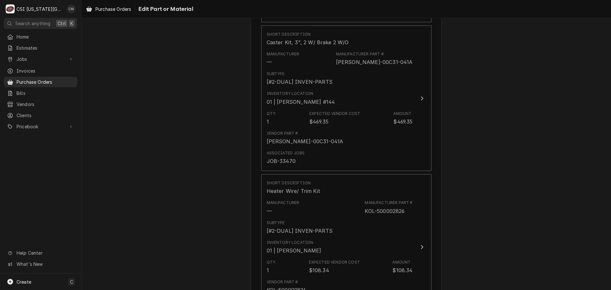
scroll to position [943, 0]
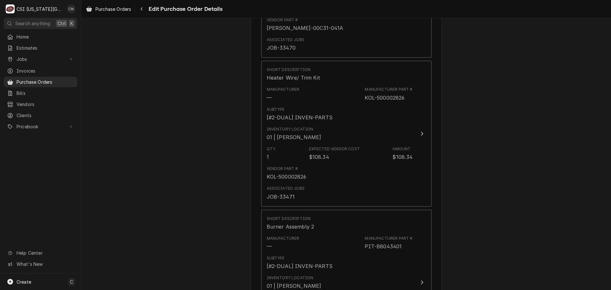
scroll to position [914, 0]
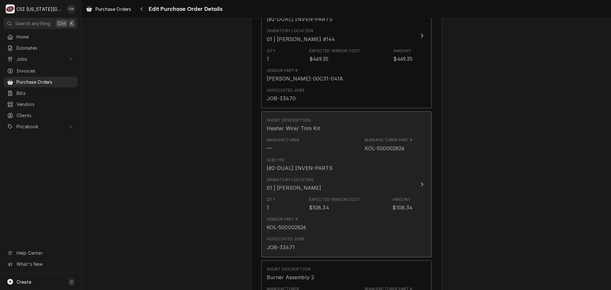
click at [387, 193] on div "Inventory Location 01 | [PERSON_NAME]" at bounding box center [340, 184] width 146 height 20
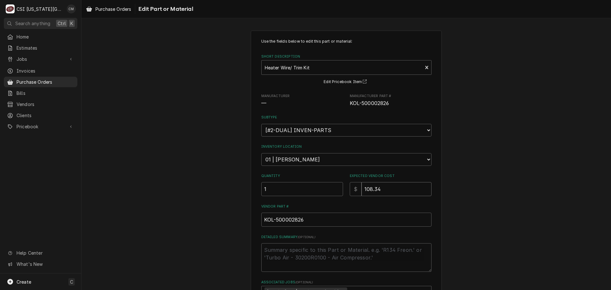
drag, startPoint x: 372, startPoint y: 187, endPoint x: 330, endPoint y: 186, distance: 42.3
click at [330, 186] on div "Quantity 1 Expected Vendor Cost $ 108.34" at bounding box center [346, 184] width 170 height 23
type textarea "x"
type input "1"
type textarea "x"
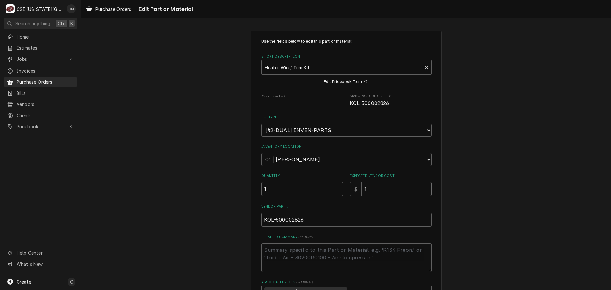
type input "12"
type textarea "x"
type input "120"
type textarea "x"
type input "12"
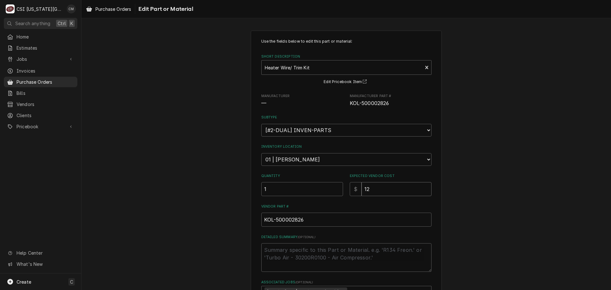
type textarea "x"
type input "1"
type textarea "x"
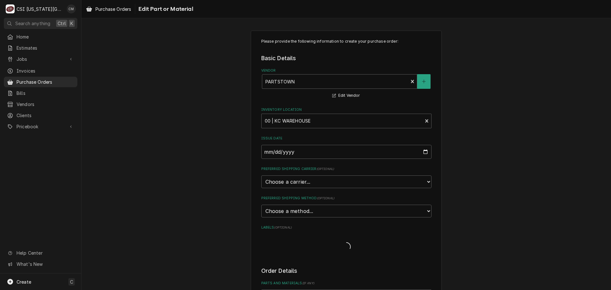
type textarea "x"
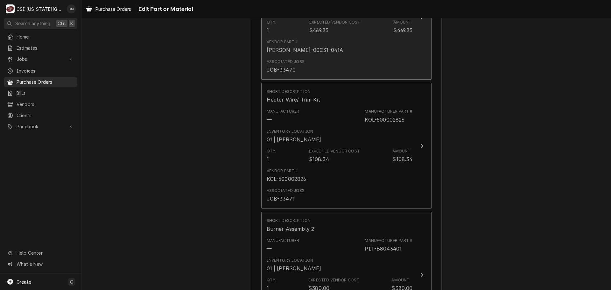
scroll to position [943, 0]
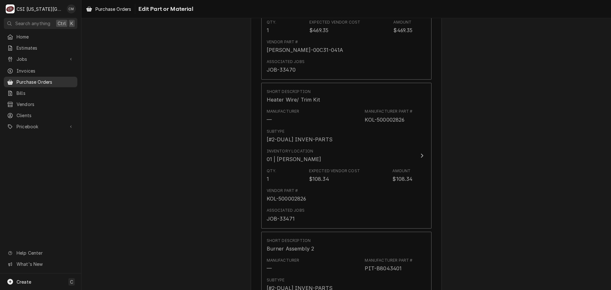
click at [38, 81] on span "Purchase Orders" at bounding box center [46, 82] width 58 height 7
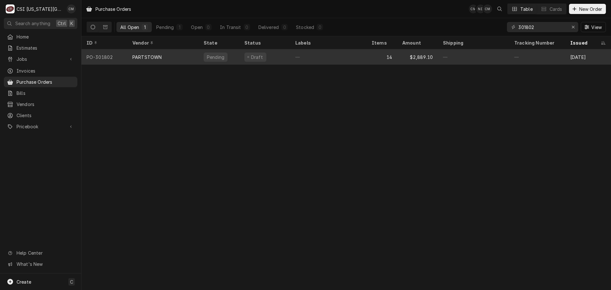
click at [375, 54] on div "14" at bounding box center [382, 56] width 31 height 15
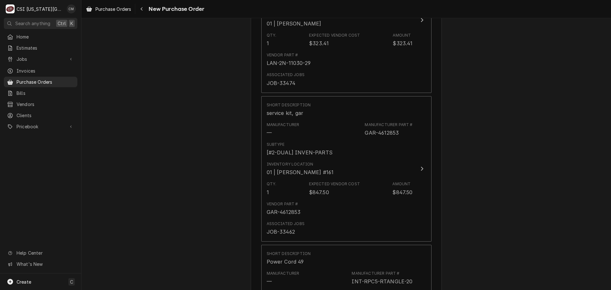
scroll to position [1997, 0]
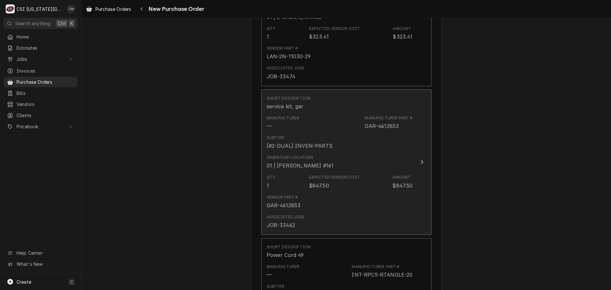
click at [384, 175] on div "Qty. 1 Expected Vendor Cost $847.50 Amount $847.50" at bounding box center [340, 182] width 146 height 20
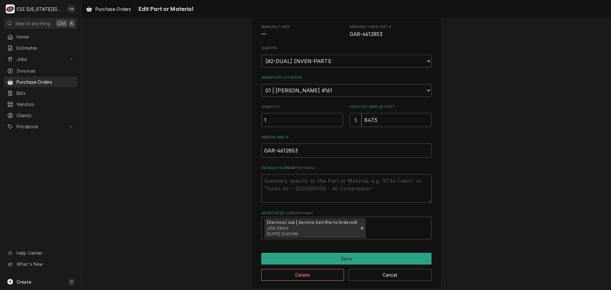
scroll to position [74, 0]
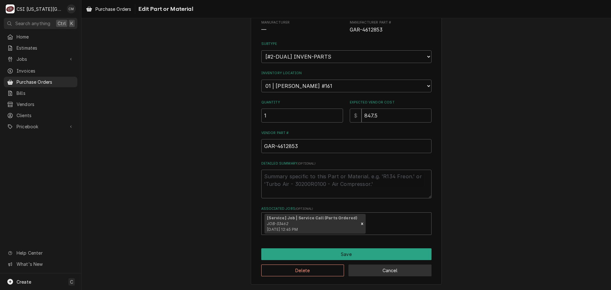
click at [392, 270] on button "Cancel" at bounding box center [390, 270] width 83 height 12
type textarea "x"
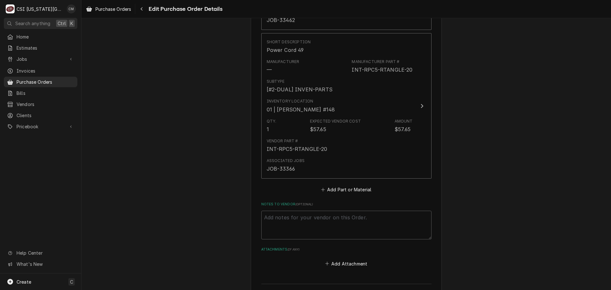
scroll to position [2119, 0]
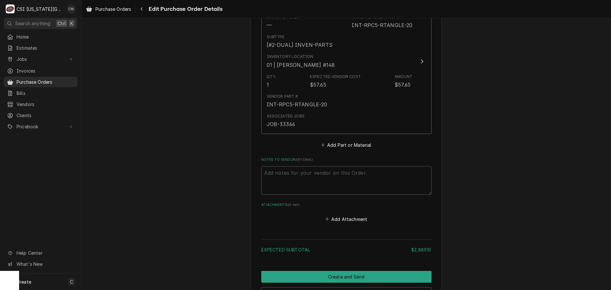
scroll to position [2315, 0]
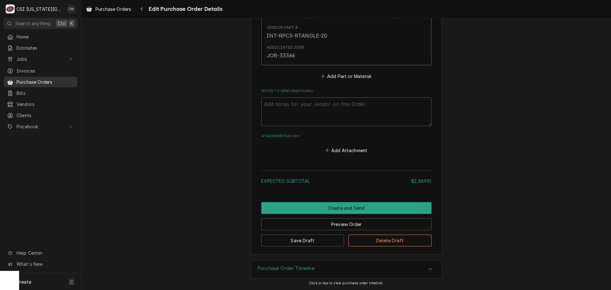
click at [47, 80] on span "Purchase Orders" at bounding box center [46, 82] width 58 height 7
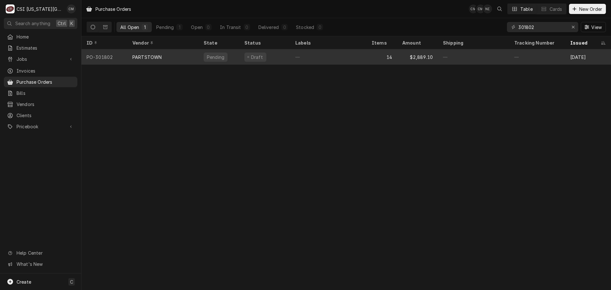
click at [442, 58] on div "—" at bounding box center [473, 56] width 71 height 15
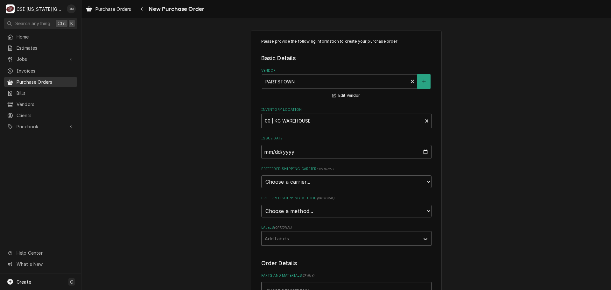
click at [47, 81] on span "Purchase Orders" at bounding box center [46, 82] width 58 height 7
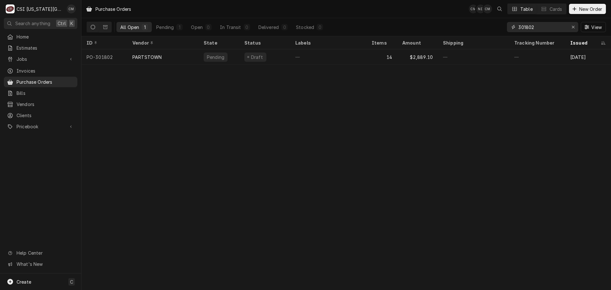
drag, startPoint x: 544, startPoint y: 25, endPoint x: 466, endPoint y: 27, distance: 78.0
click at [469, 27] on div "All Open 1 Pending 1 Open 0 In Transit 0 Delivered 0 Stocked 0 301802 View" at bounding box center [346, 27] width 519 height 18
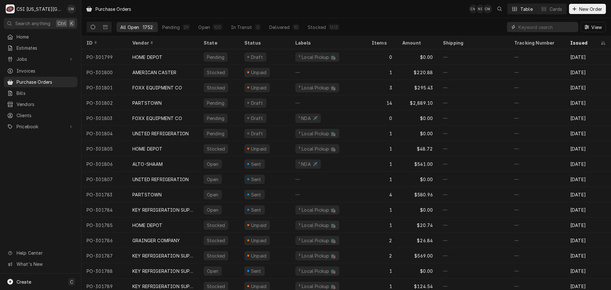
click at [532, 27] on input "Dynamic Content Wrapper" at bounding box center [546, 27] width 57 height 10
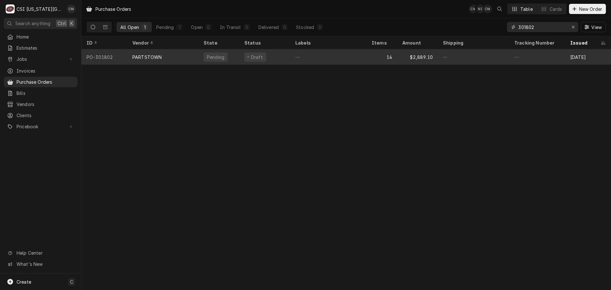
type input "301802"
click at [424, 58] on div "$2,889.10" at bounding box center [417, 56] width 41 height 15
click at [432, 56] on div "$2,916.10" at bounding box center [417, 56] width 41 height 15
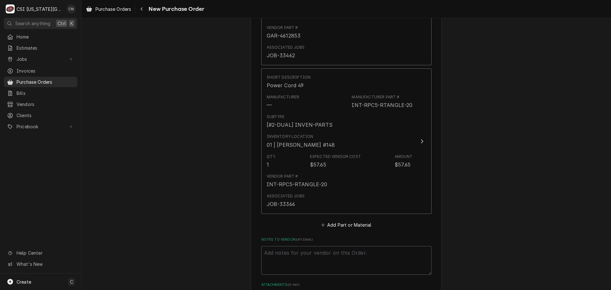
scroll to position [2315, 0]
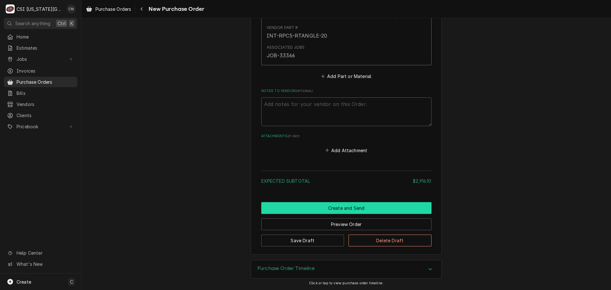
click at [389, 210] on button "Create and Send" at bounding box center [346, 208] width 170 height 12
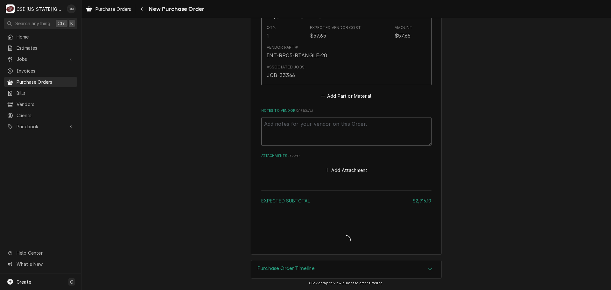
scroll to position [2296, 0]
type textarea "x"
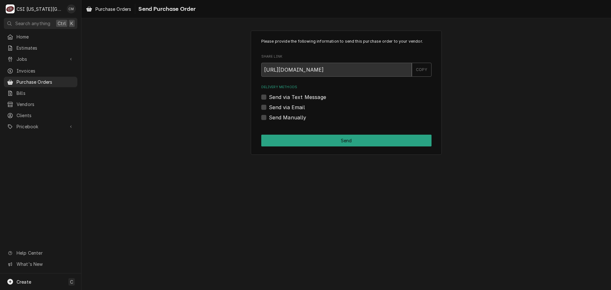
click at [269, 116] on label "Send Manually" at bounding box center [288, 118] width 38 height 8
click at [269, 116] on input "Send Manually" at bounding box center [354, 121] width 170 height 14
checkbox input "true"
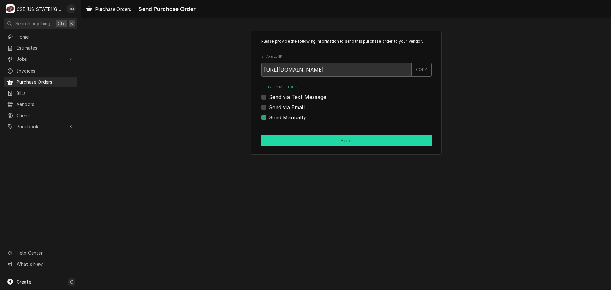
click at [321, 140] on button "Send" at bounding box center [346, 141] width 170 height 12
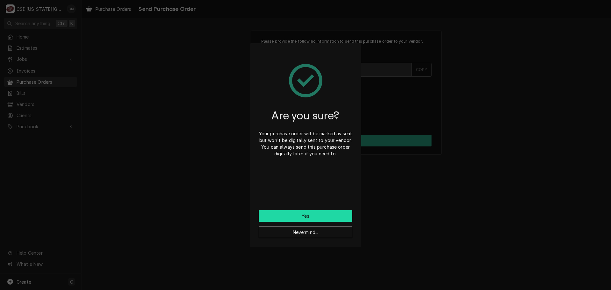
click at [329, 216] on button "Yes" at bounding box center [306, 216] width 94 height 12
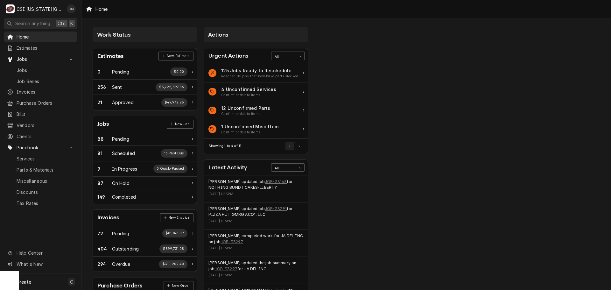
scroll to position [154, 0]
